Goal: Information Seeking & Learning: Learn about a topic

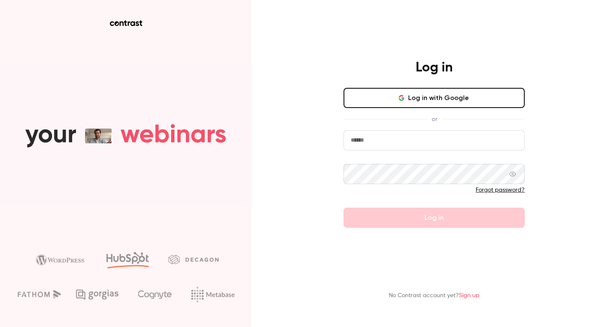
click at [371, 145] on input "email" at bounding box center [434, 140] width 181 height 20
type input "**********"
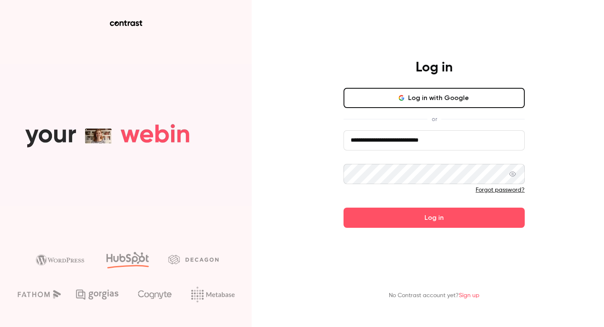
click at [344, 207] on button "Log in" at bounding box center [434, 217] width 181 height 20
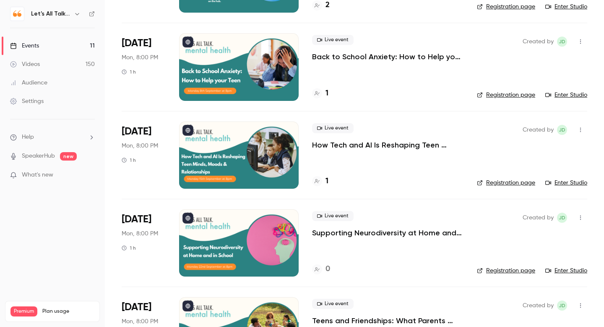
scroll to position [136, 0]
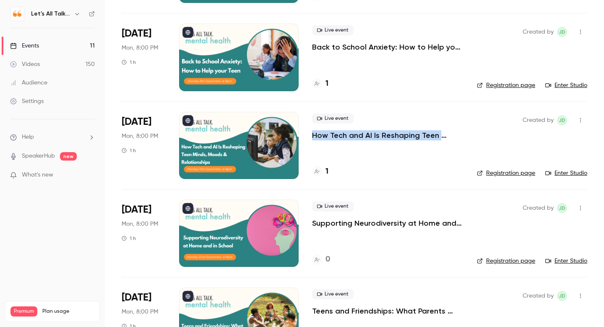
drag, startPoint x: 311, startPoint y: 136, endPoint x: 462, endPoint y: 135, distance: 150.3
click at [462, 135] on li "[DATE] Mon, 8:00 PM 1 h Live event How Tech and AI Is Reshaping Teen Minds, Moo…" at bounding box center [355, 145] width 466 height 88
copy p "How Tech and AI Is Reshaping Teen Minds,"
